Goal: Task Accomplishment & Management: Manage account settings

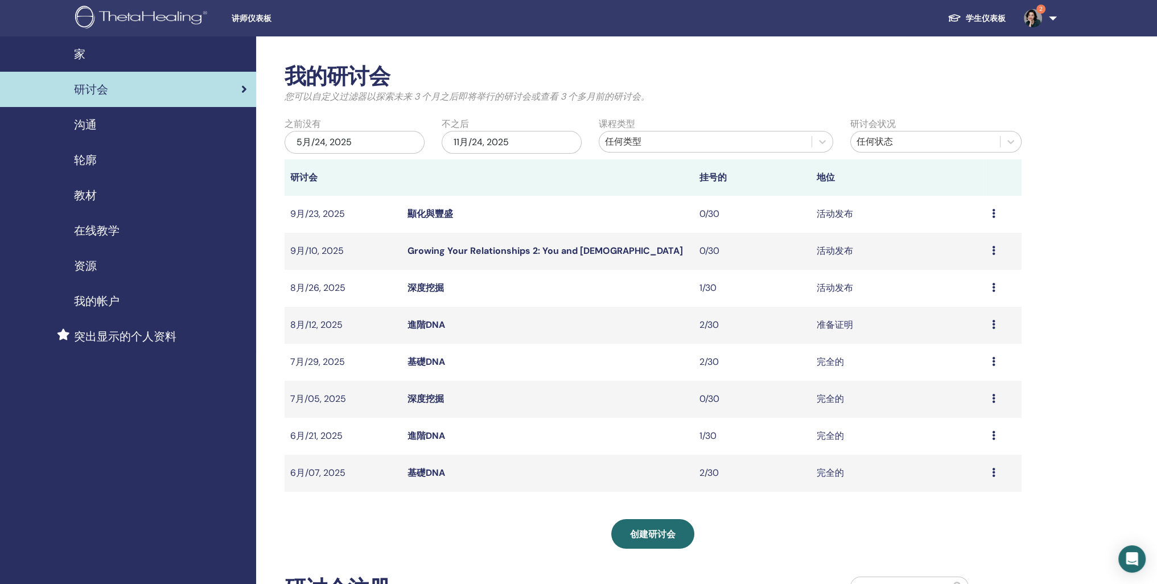
click at [959, 24] on link "学生仪表板" at bounding box center [977, 18] width 76 height 21
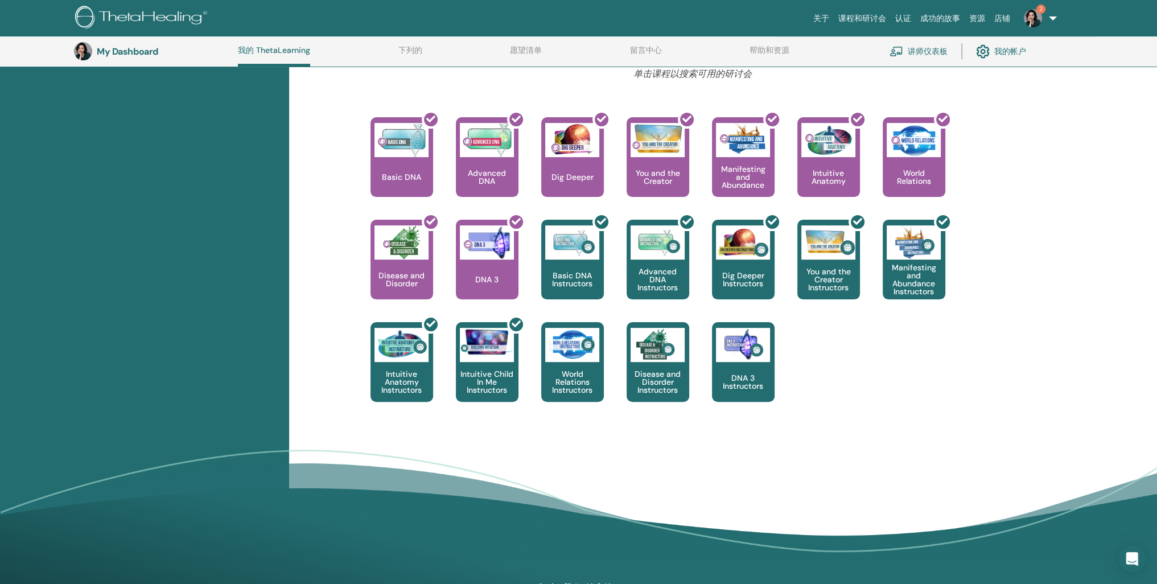
scroll to position [376, 0]
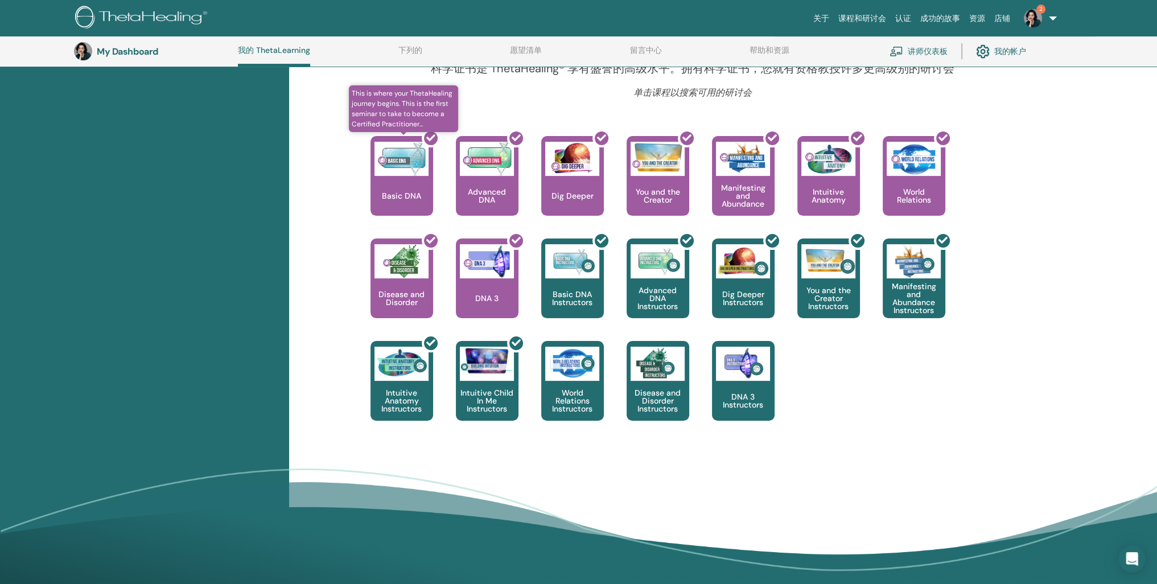
click at [385, 232] on div at bounding box center [408, 180] width 63 height 102
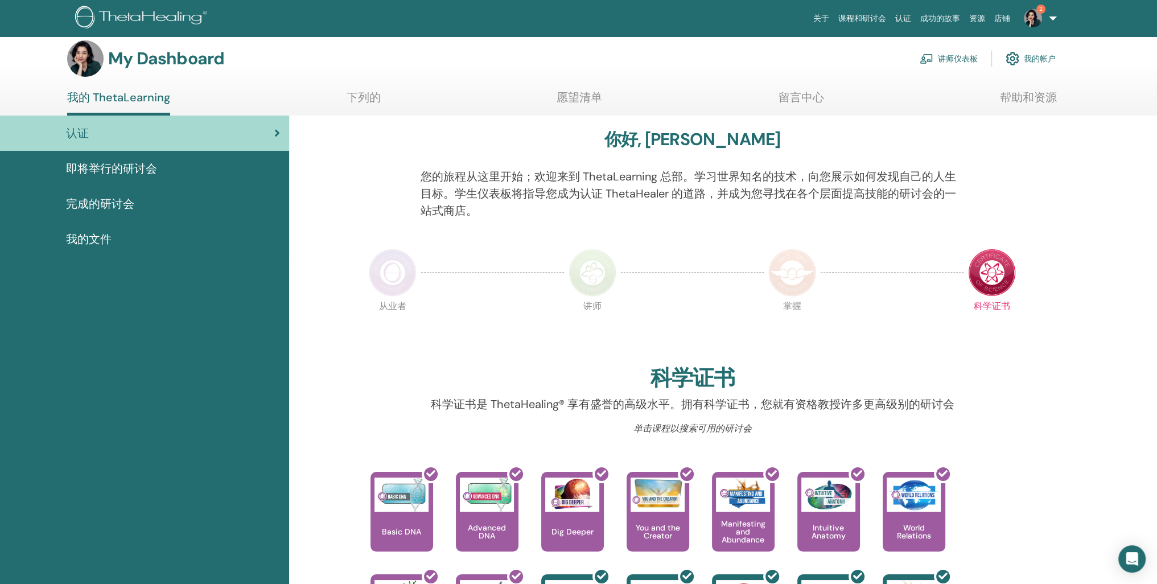
scroll to position [5, 0]
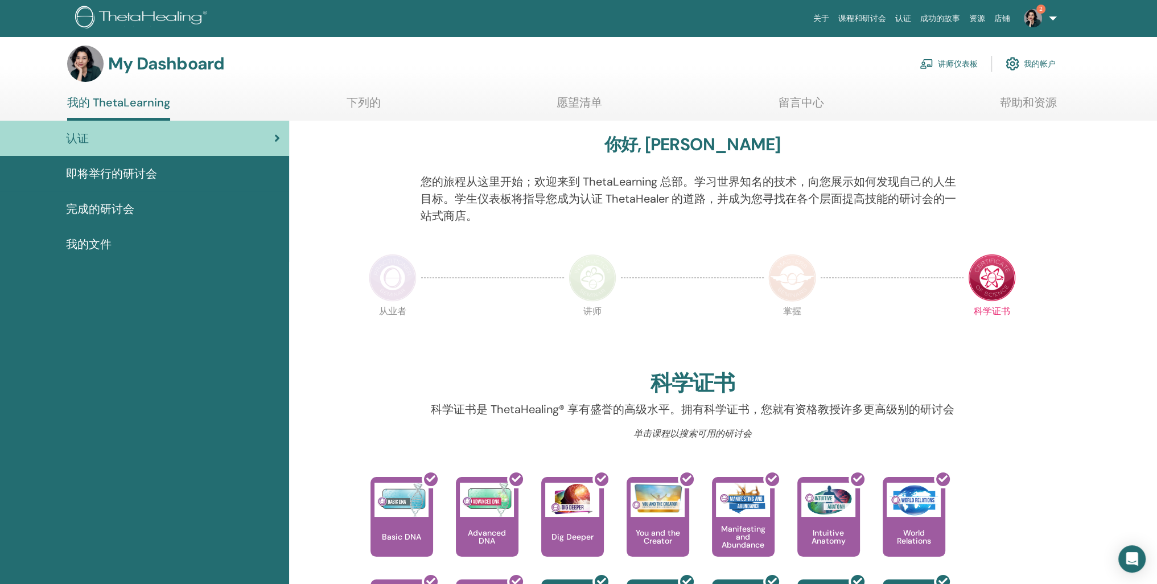
click at [373, 112] on link "下列的" at bounding box center [364, 107] width 34 height 22
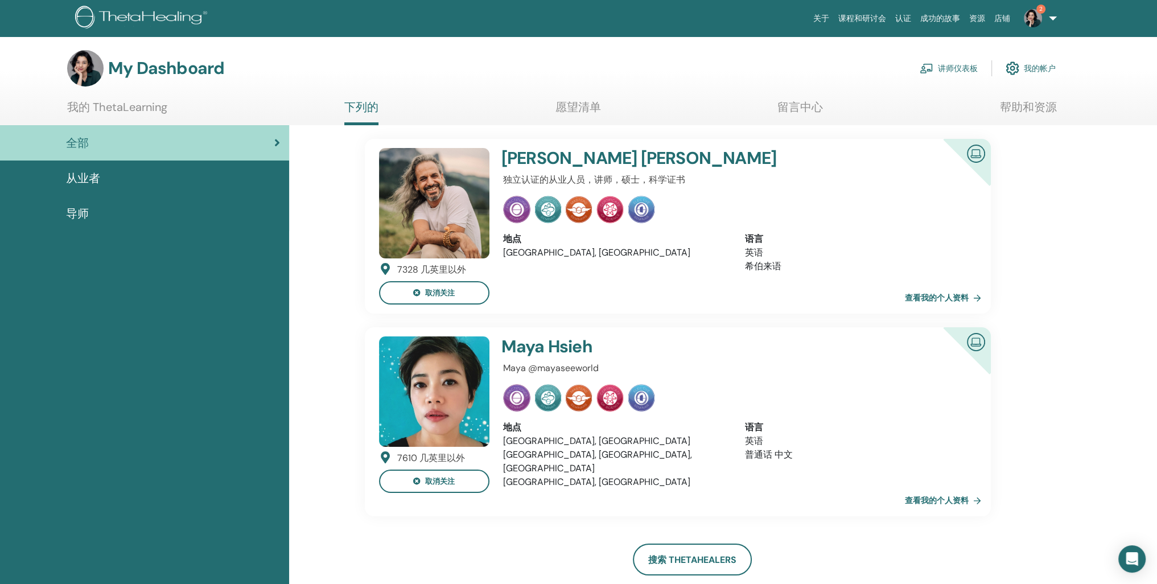
click at [1029, 115] on link "帮助和资源" at bounding box center [1028, 111] width 57 height 22
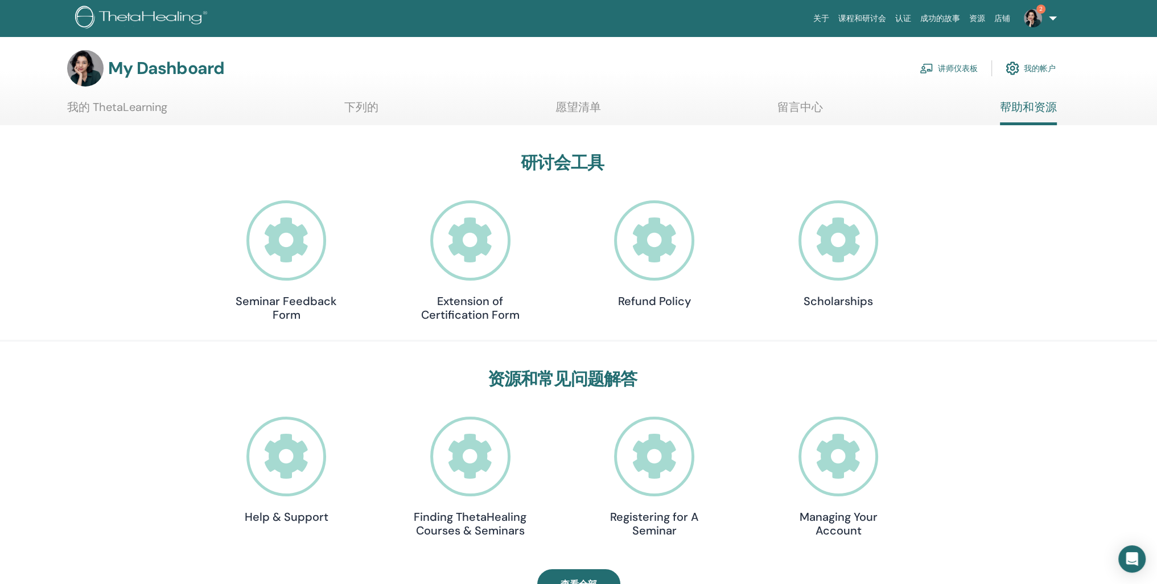
click at [891, 18] on link "认证" at bounding box center [903, 18] width 25 height 21
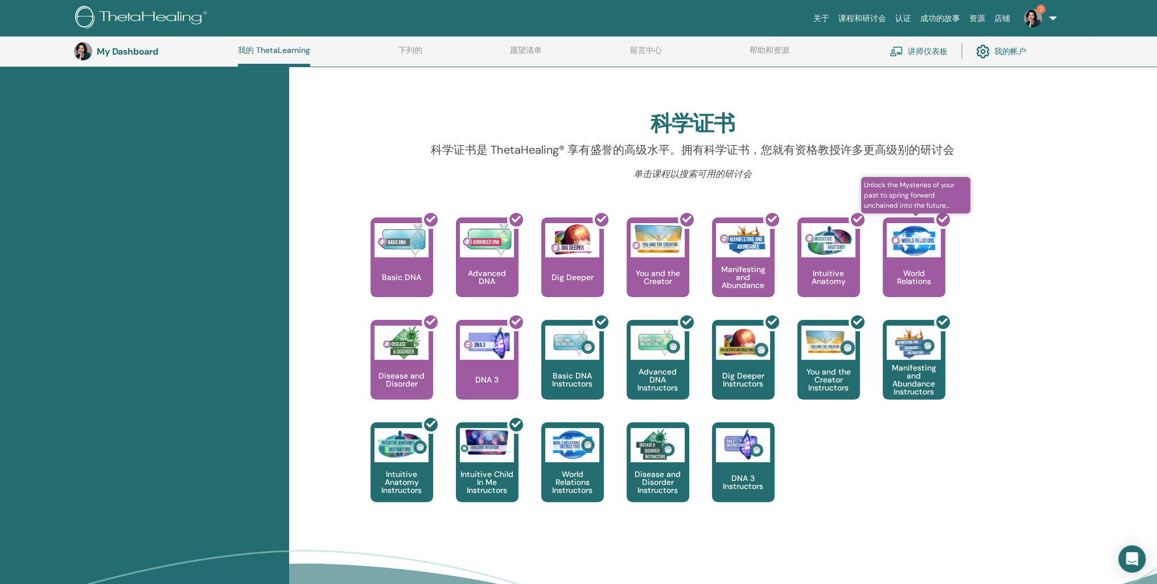
scroll to position [314, 0]
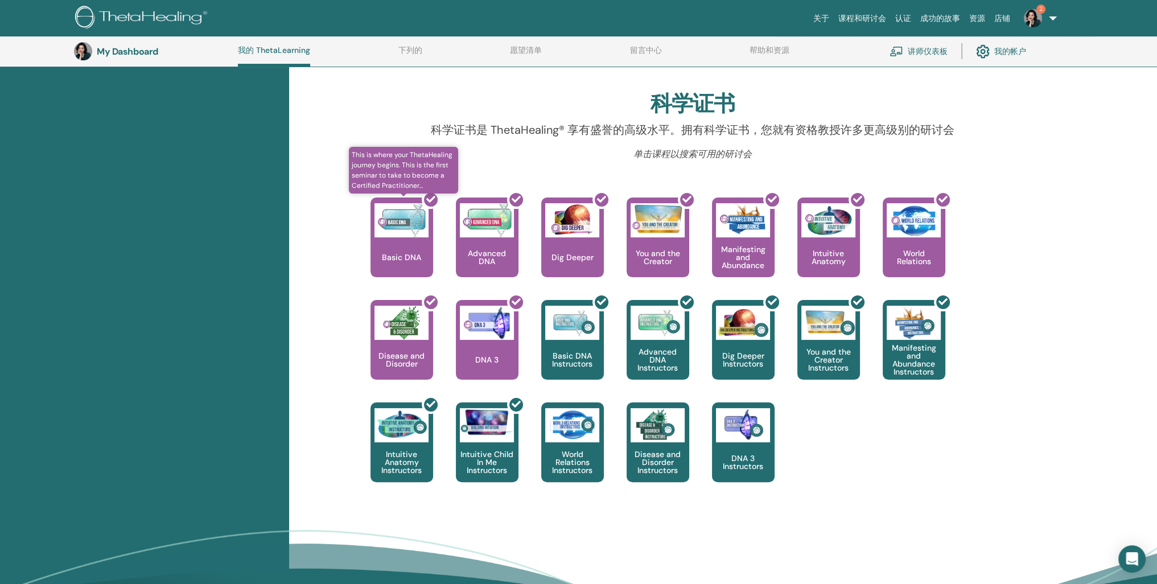
click at [389, 293] on div at bounding box center [408, 242] width 63 height 102
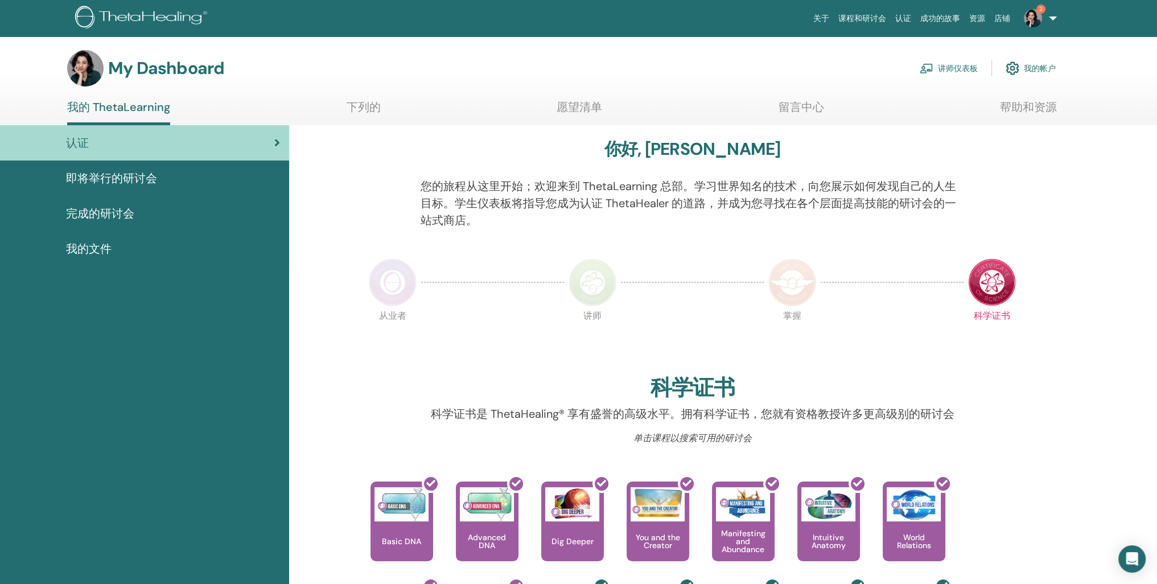
click at [97, 257] on span "我的文件" at bounding box center [89, 248] width 46 height 17
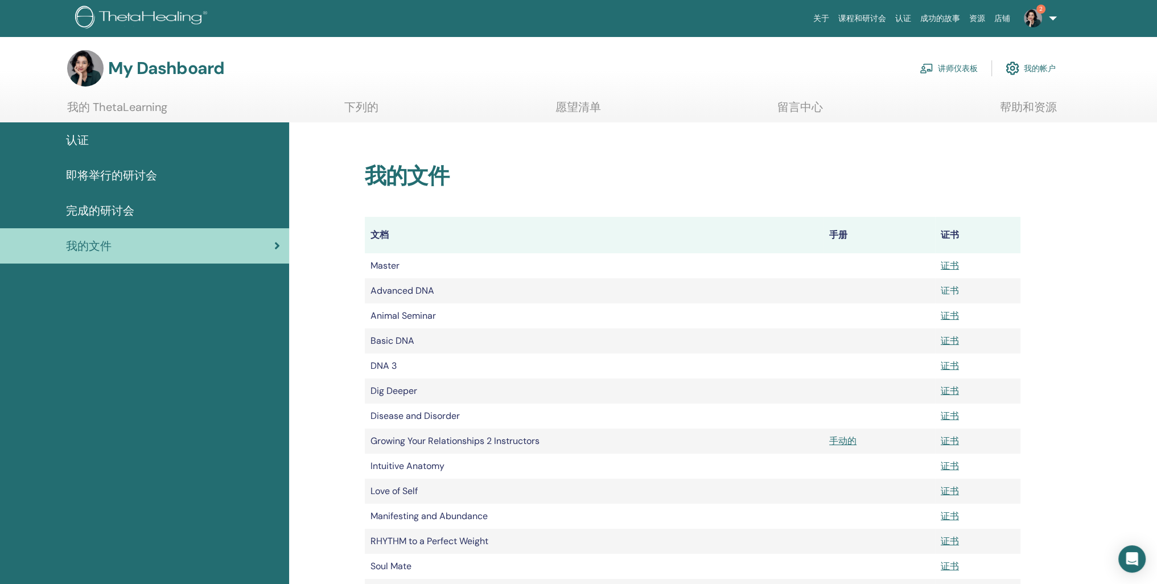
click at [952, 297] on link "证书" at bounding box center [950, 291] width 18 height 12
click at [77, 149] on span "认证" at bounding box center [77, 139] width 23 height 17
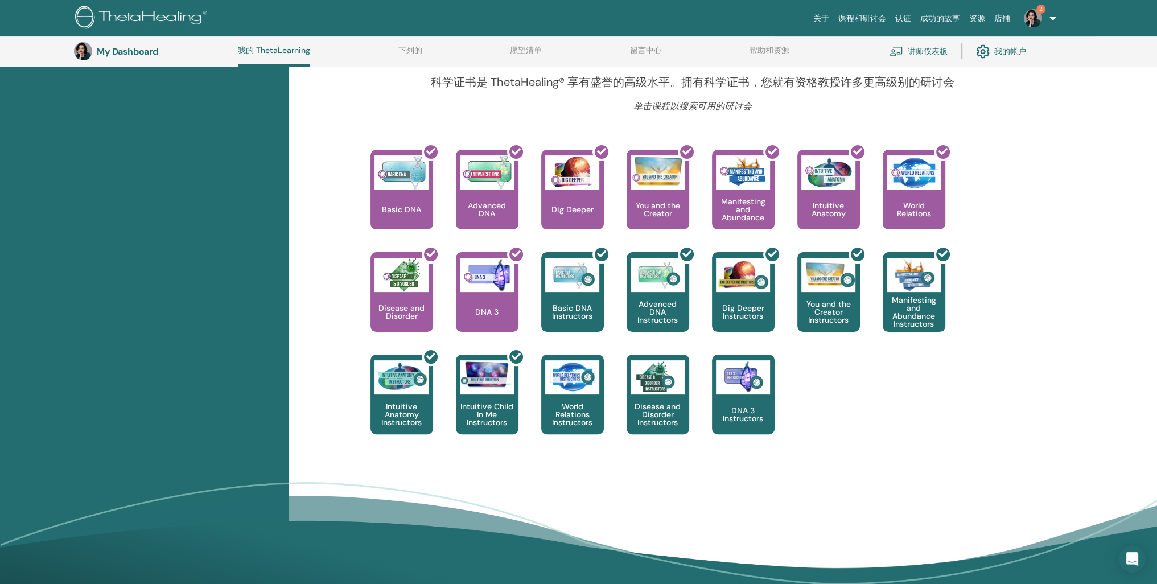
scroll to position [360, 0]
